Goal: Information Seeking & Learning: Learn about a topic

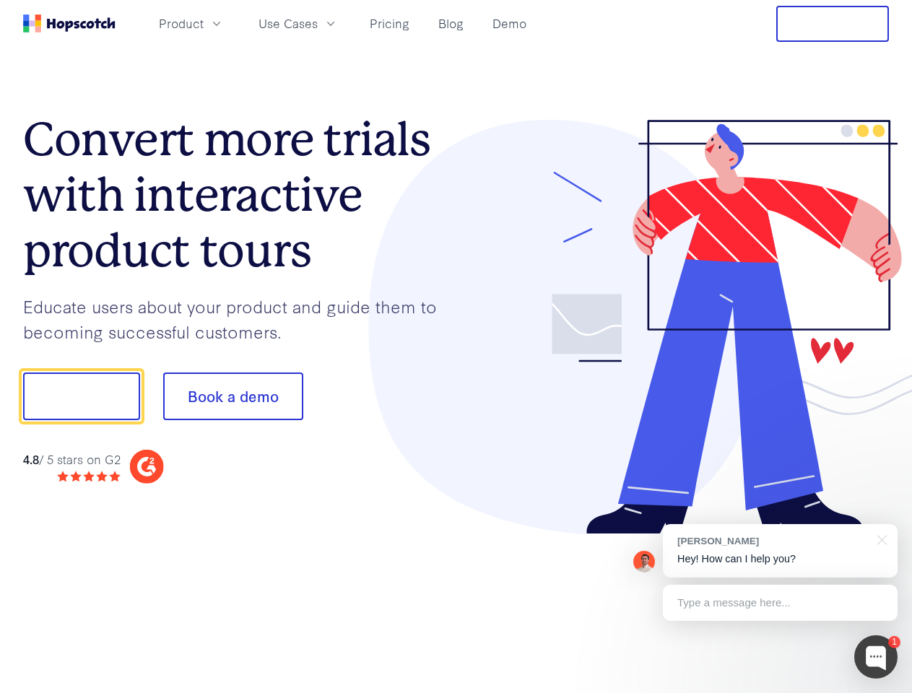
click at [456, 347] on div at bounding box center [672, 327] width 433 height 415
click at [204, 23] on span "Product" at bounding box center [181, 23] width 45 height 18
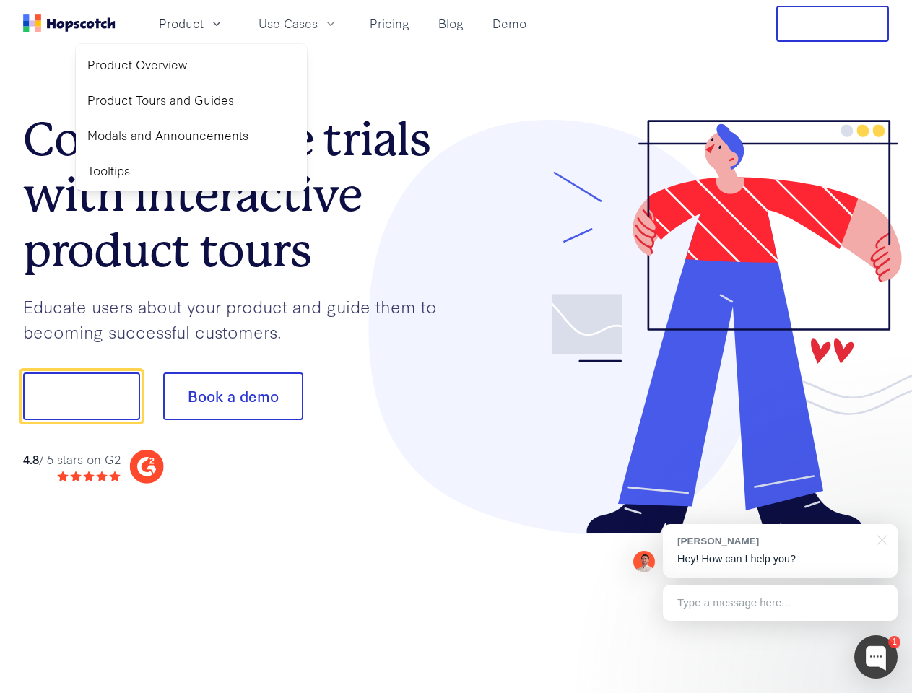
click at [318, 23] on span "Use Cases" at bounding box center [288, 23] width 59 height 18
click at [833, 24] on button "Free Trial" at bounding box center [832, 24] width 113 height 36
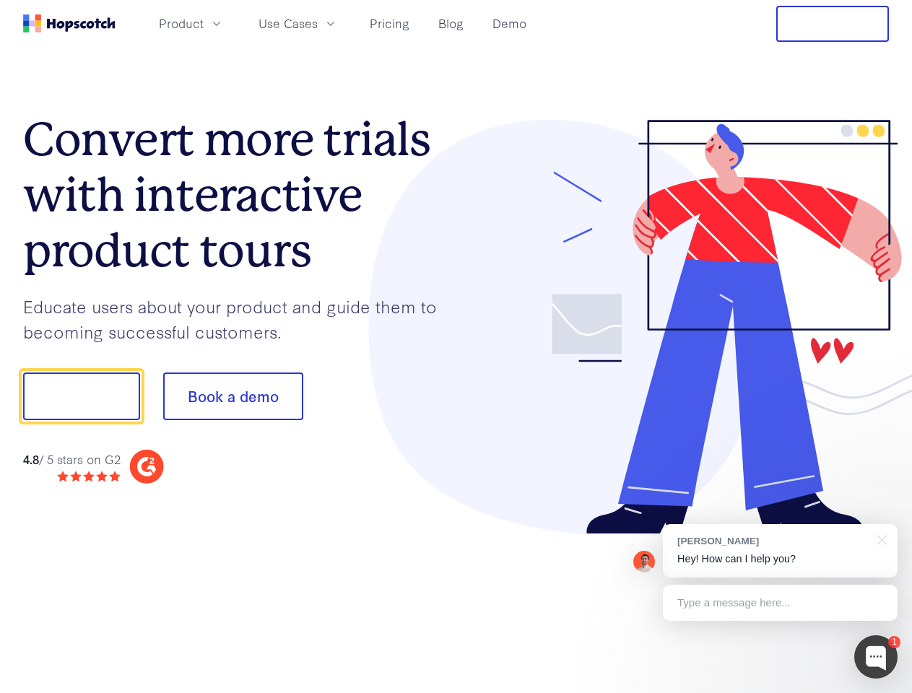
click at [81, 397] on button "Show me!" at bounding box center [81, 397] width 117 height 48
click at [233, 397] on button "Book a demo" at bounding box center [233, 397] width 140 height 48
click at [876, 657] on div at bounding box center [875, 657] width 43 height 43
click at [780, 551] on div "[PERSON_NAME] Hey! How can I help you?" at bounding box center [780, 550] width 235 height 53
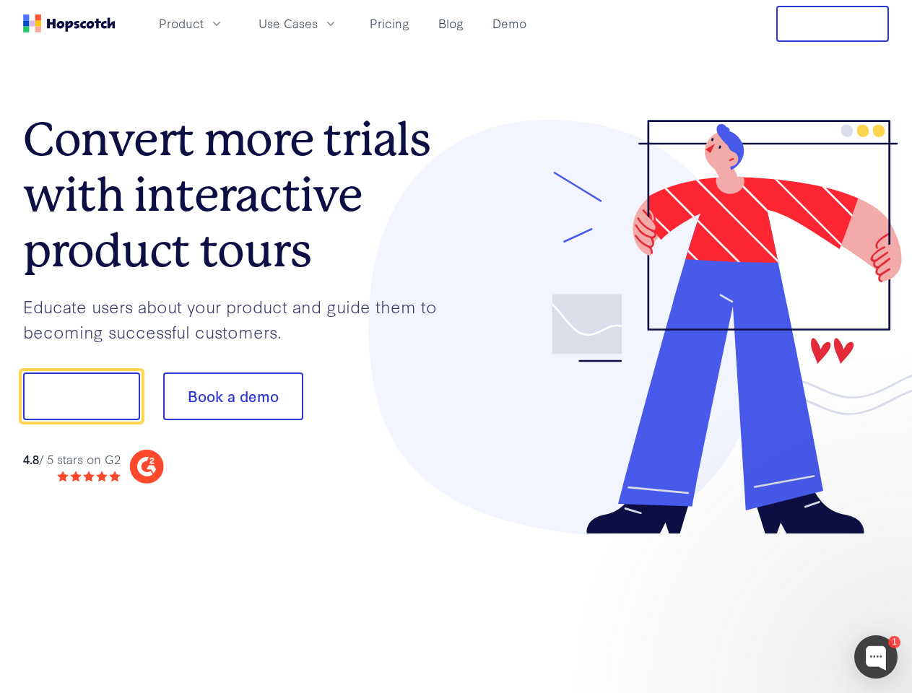
click at [880, 539] on div at bounding box center [762, 491] width 271 height 288
click at [780, 603] on div at bounding box center [762, 491] width 271 height 288
